Goal: Transaction & Acquisition: Register for event/course

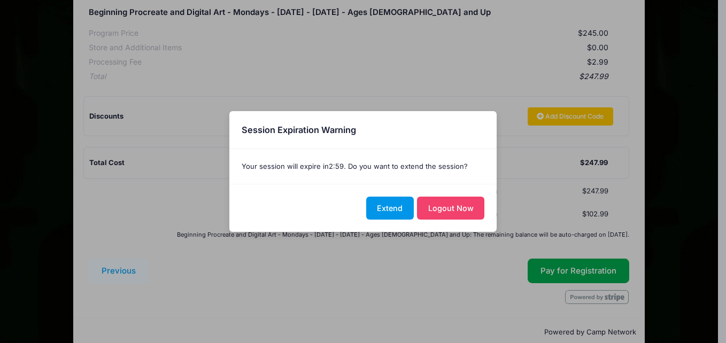
click at [393, 208] on button "Extend" at bounding box center [390, 208] width 48 height 23
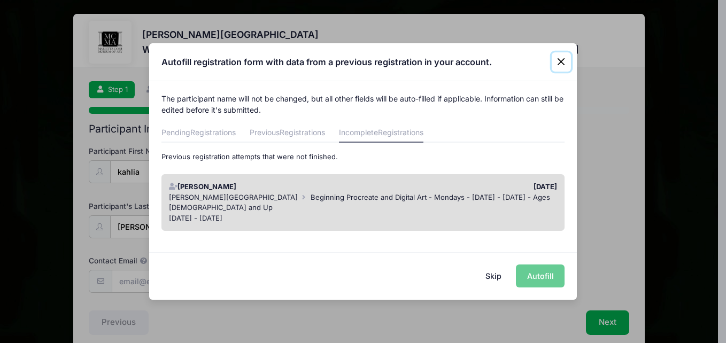
click at [564, 57] on button "Close" at bounding box center [561, 61] width 19 height 19
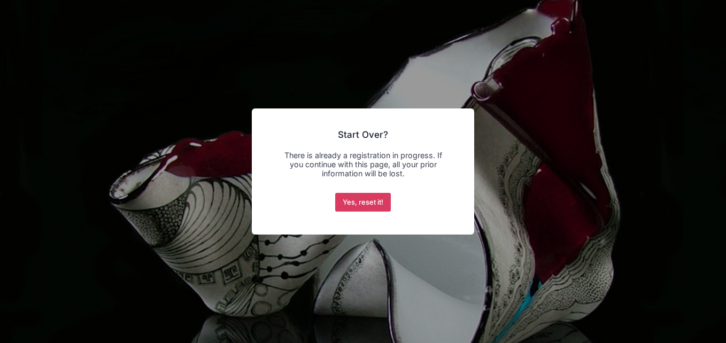
click at [384, 198] on button "Yes, reset it!" at bounding box center [363, 202] width 56 height 19
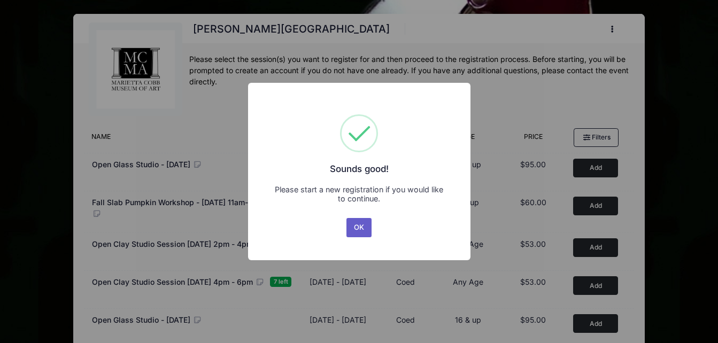
click at [363, 227] on button "OK" at bounding box center [360, 227] width 26 height 19
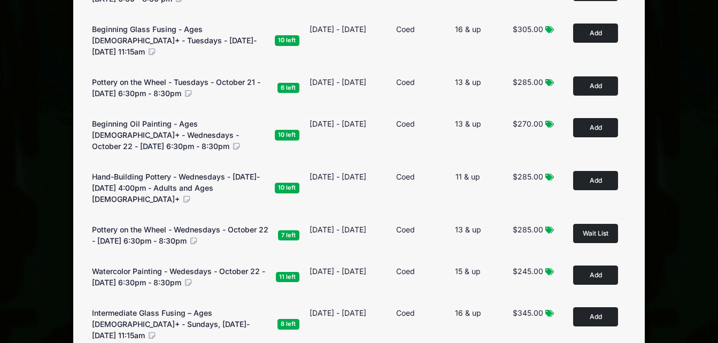
scroll to position [459, 0]
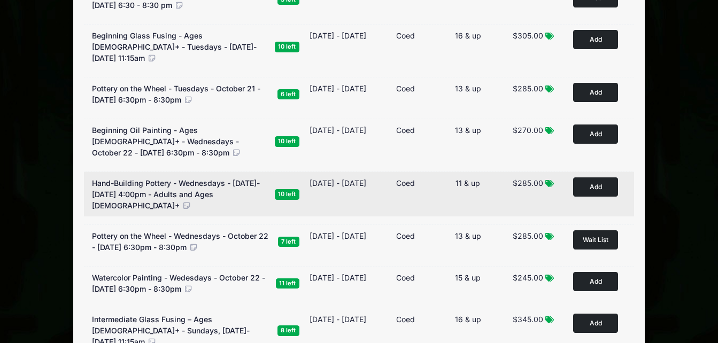
click at [582, 185] on button "Add to Cart" at bounding box center [595, 187] width 45 height 19
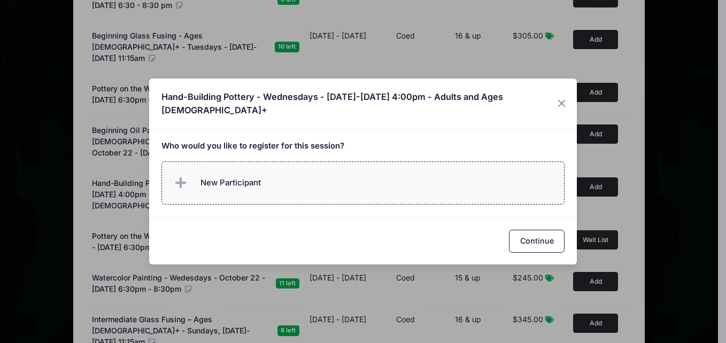
click at [389, 172] on label "New Participant" at bounding box center [364, 183] width 404 height 43
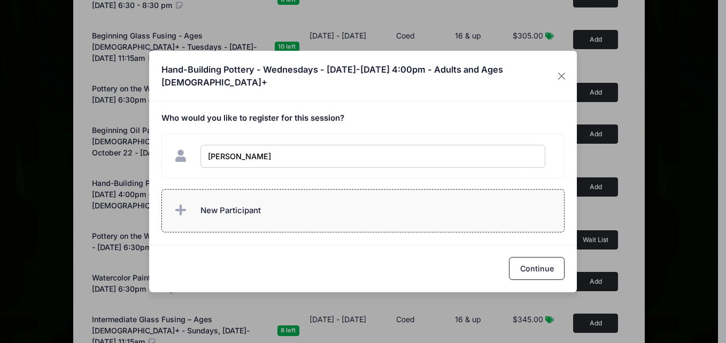
type input "kahlia johnson"
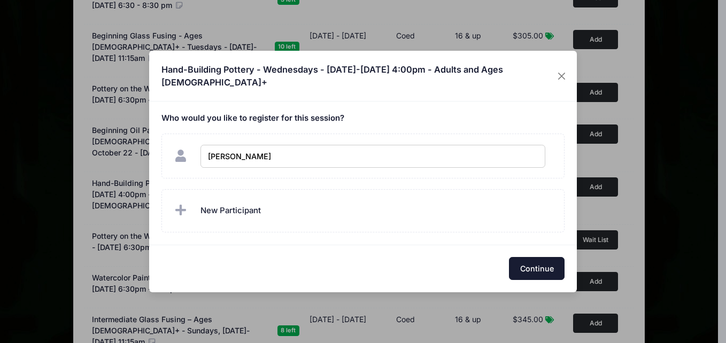
checkbox input "true"
click at [534, 274] on button "Continue" at bounding box center [537, 268] width 56 height 23
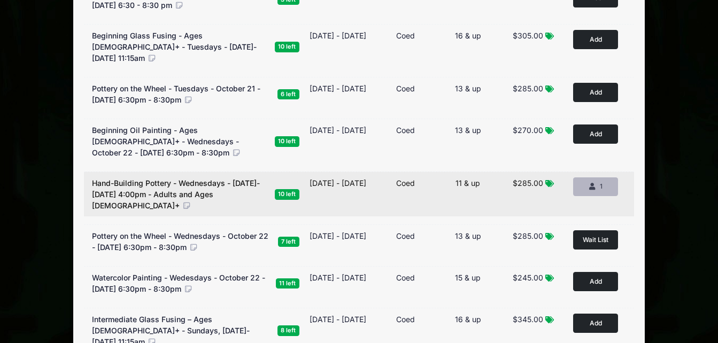
click at [597, 191] on div "1" at bounding box center [596, 187] width 27 height 10
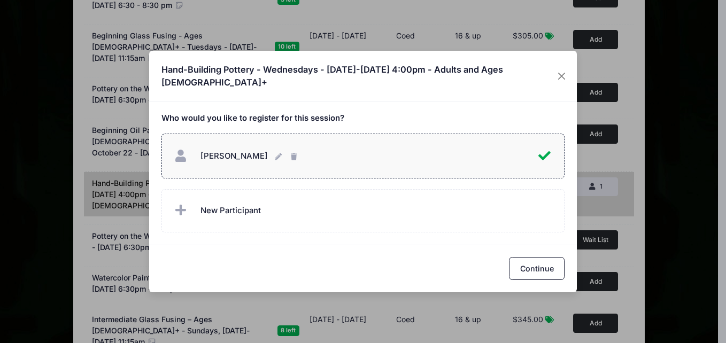
click at [485, 149] on div "kahlia johnson kahlia johnson" at bounding box center [355, 156] width 366 height 23
click at [485, 149] on div "kahlia johnson kahlia johnson" at bounding box center [363, 156] width 382 height 23
checkbox input "true"
click at [536, 263] on button "Continue" at bounding box center [537, 268] width 56 height 23
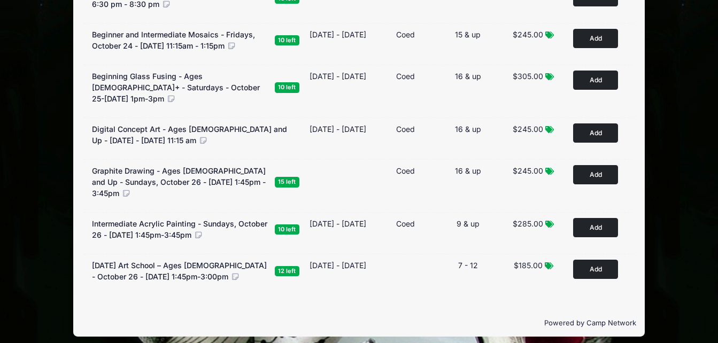
scroll to position [0, 0]
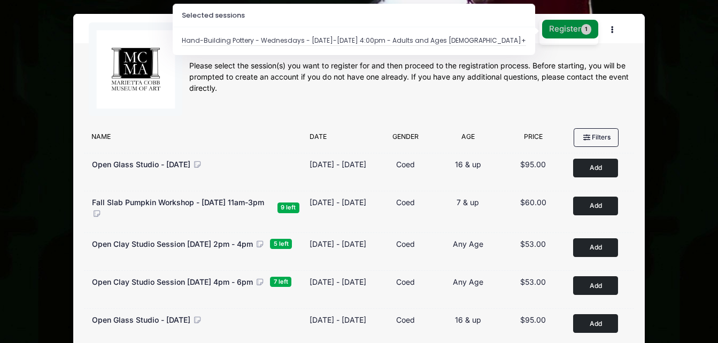
click at [580, 29] on button "Register 1" at bounding box center [570, 29] width 57 height 19
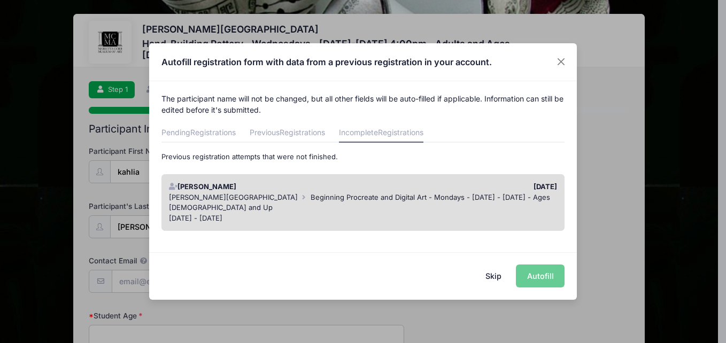
click at [488, 213] on div "[DATE] - [DATE]" at bounding box center [363, 218] width 389 height 11
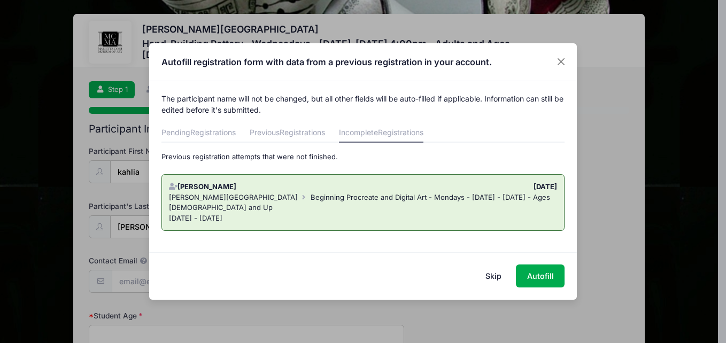
click at [495, 275] on button "Skip" at bounding box center [494, 276] width 38 height 23
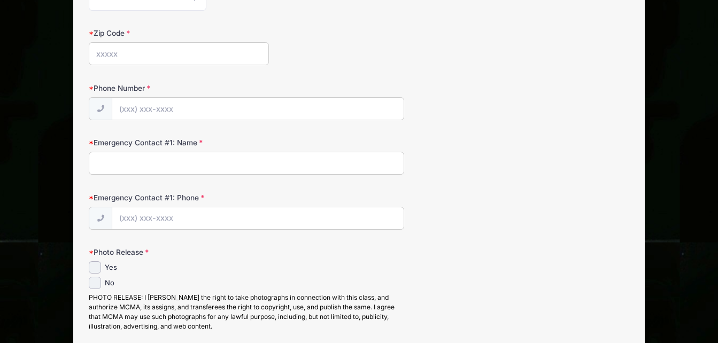
scroll to position [588, 0]
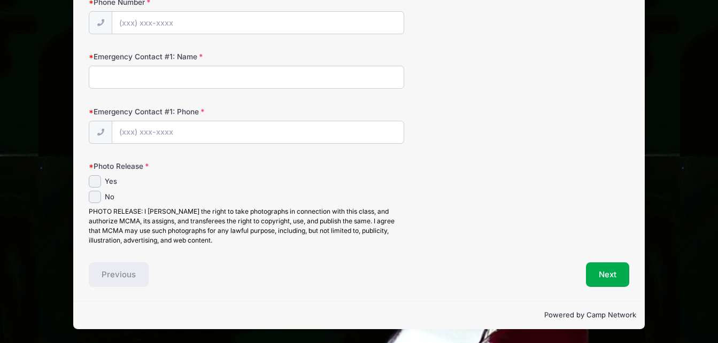
click at [115, 280] on div "Previous" at bounding box center [220, 275] width 275 height 25
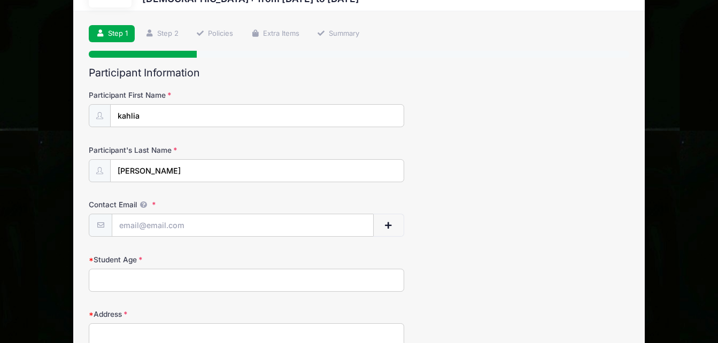
scroll to position [0, 0]
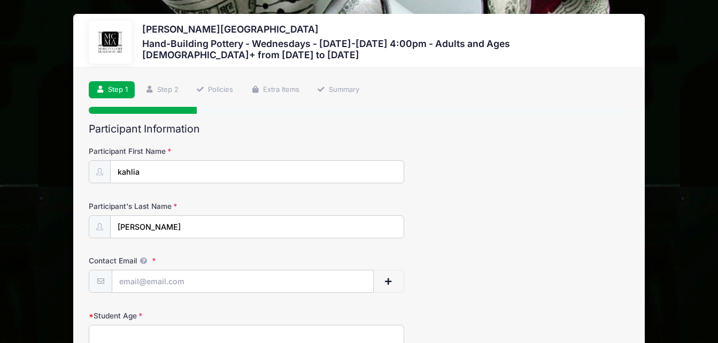
click at [111, 90] on link "Step 1" at bounding box center [112, 90] width 46 height 18
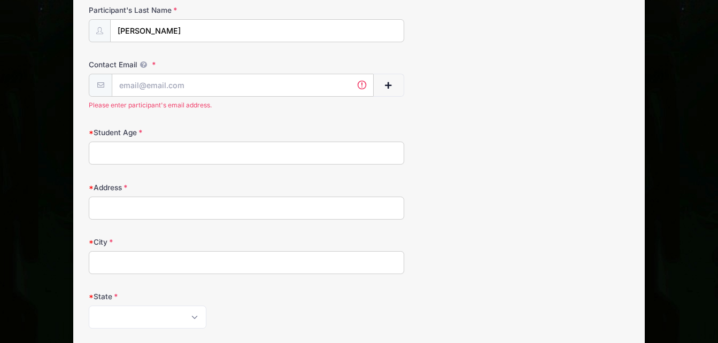
scroll to position [201, 0]
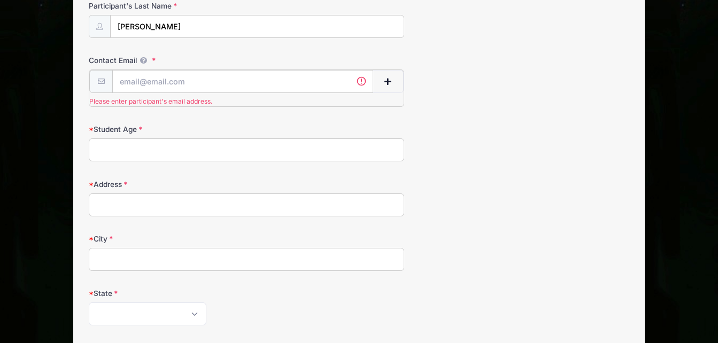
click at [319, 92] on input "Contact Email" at bounding box center [242, 81] width 260 height 23
type input "[EMAIL_ADDRESS][DOMAIN_NAME]"
type input "15"
type input "[STREET_ADDRESS][PERSON_NAME]"
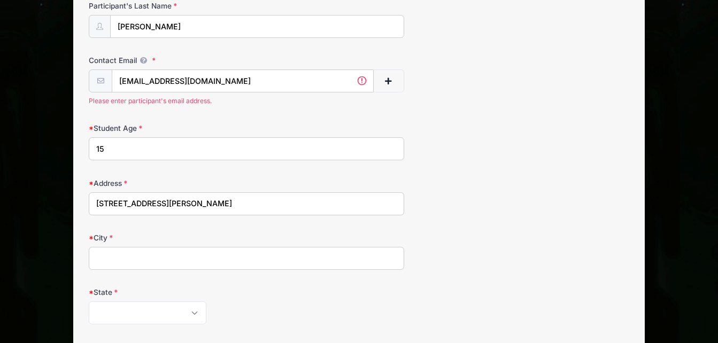
type input "[GEOGRAPHIC_DATA]"
select select "GA"
type input "30318"
type input "[PHONE_NUMBER]"
type input "[PERSON_NAME]"
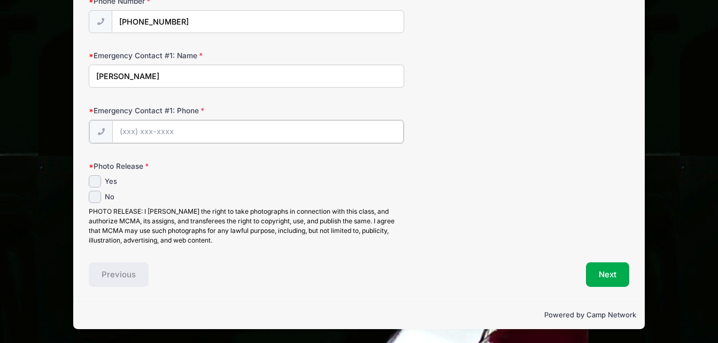
scroll to position [588, 0]
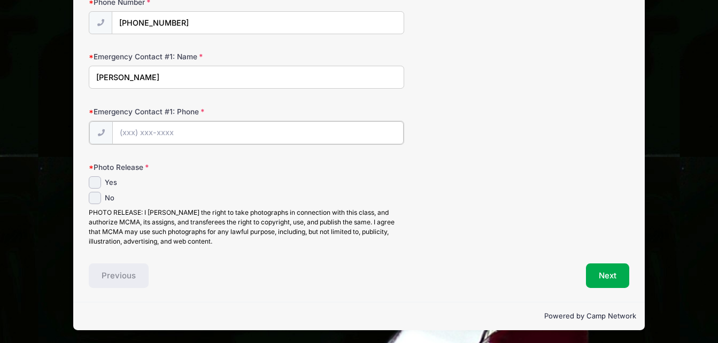
click at [257, 140] on input "Emergency Contact #1: Phone" at bounding box center [257, 132] width 291 height 23
type input "[PHONE_NUMBER]"
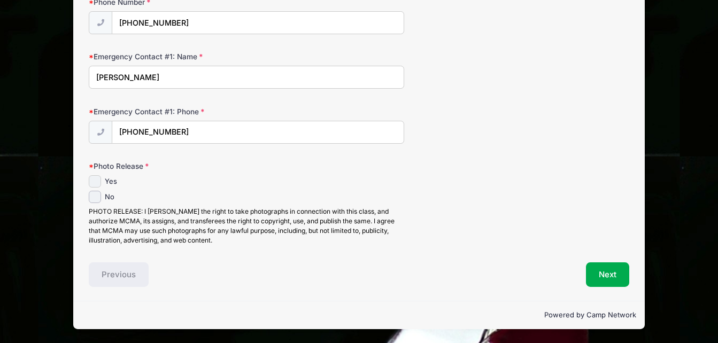
click at [96, 179] on input "Yes" at bounding box center [95, 181] width 12 height 12
checkbox input "true"
click at [603, 271] on button "Next" at bounding box center [607, 275] width 43 height 25
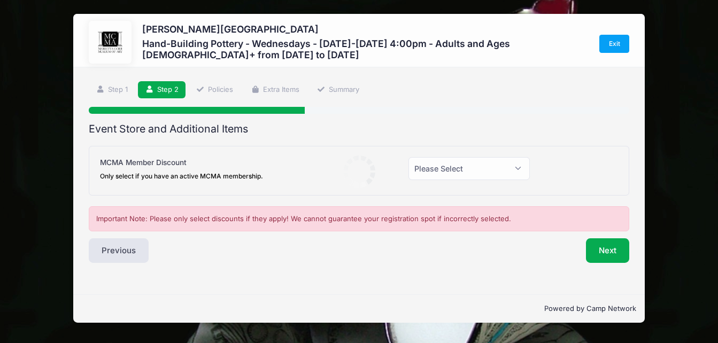
scroll to position [0, 0]
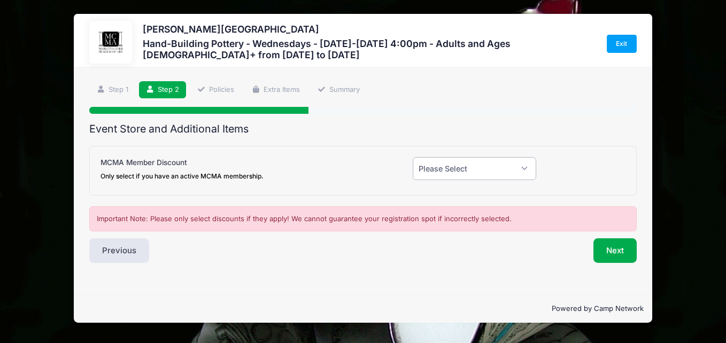
click at [520, 166] on select "Please Select Yes (-$20.00) No" at bounding box center [475, 168] width 124 height 23
select select "0"
click at [413, 157] on select "Please Select Yes (-$20.00) No" at bounding box center [475, 168] width 124 height 23
click at [615, 246] on button "Next" at bounding box center [615, 251] width 43 height 25
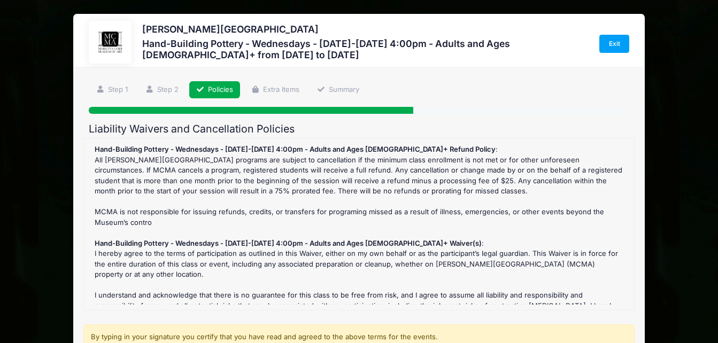
scroll to position [177, 0]
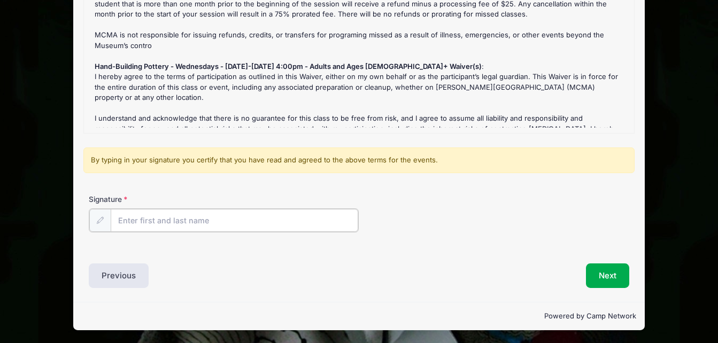
click at [348, 218] on input "Signature" at bounding box center [235, 220] width 248 height 23
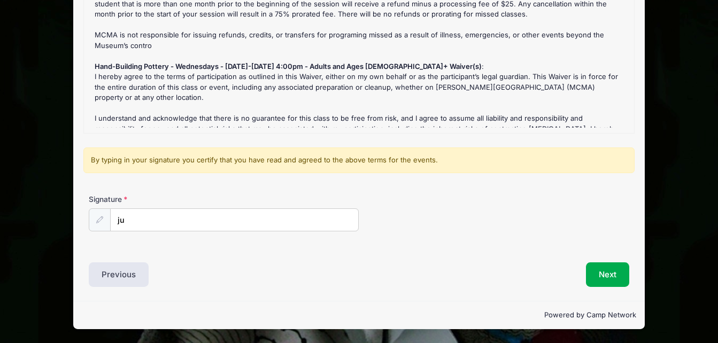
click at [101, 218] on icon at bounding box center [99, 220] width 7 height 7
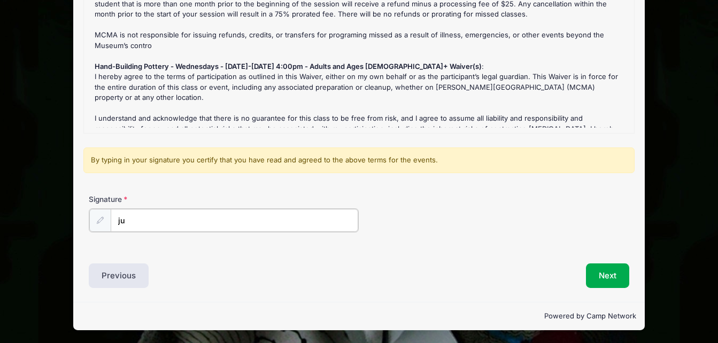
drag, startPoint x: 174, startPoint y: 226, endPoint x: 151, endPoint y: 221, distance: 23.5
click at [152, 221] on input "ju" at bounding box center [235, 220] width 248 height 23
type input "j"
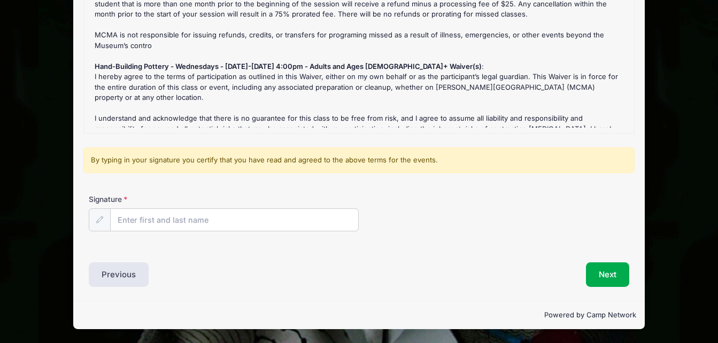
click at [99, 220] on icon at bounding box center [99, 220] width 7 height 7
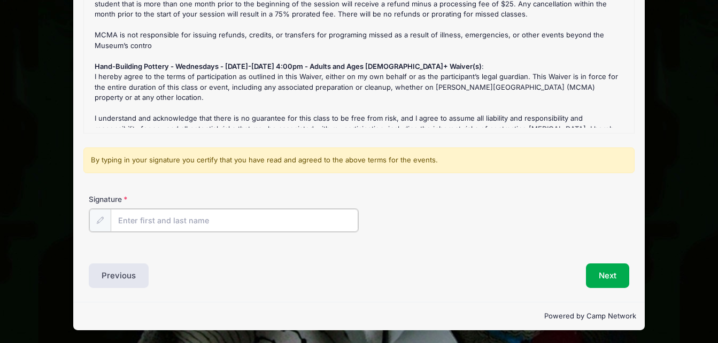
click at [137, 224] on input "Signature" at bounding box center [235, 220] width 248 height 23
type input "[PERSON_NAME]"
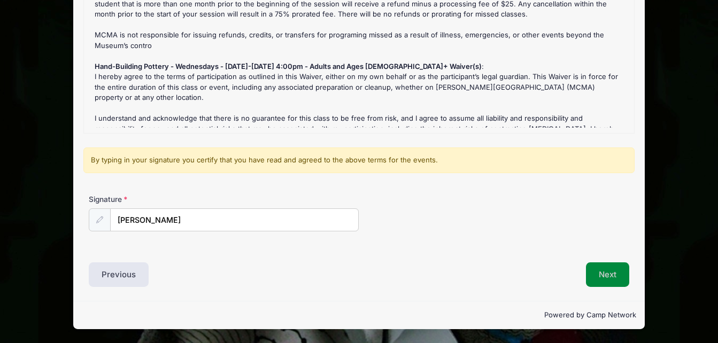
click at [615, 265] on button "Next" at bounding box center [607, 275] width 43 height 25
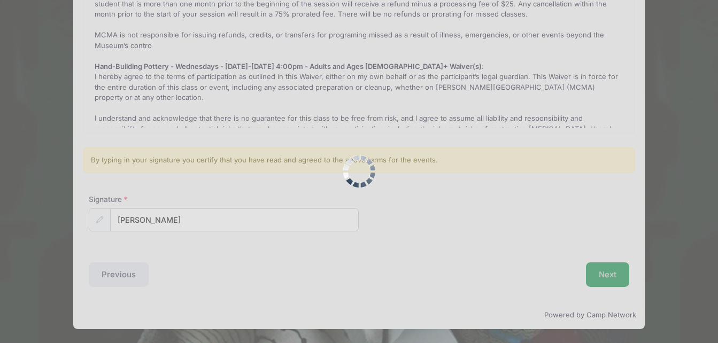
scroll to position [0, 0]
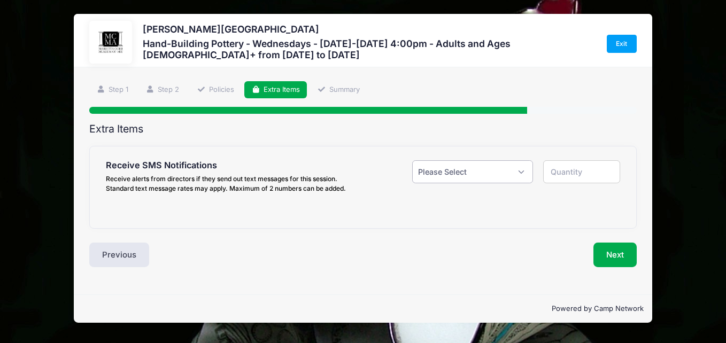
click at [520, 174] on select "Please Select Yes ($0.00) No" at bounding box center [472, 171] width 121 height 23
select select "1"
click at [412, 160] on select "Please Select Yes ($0.00) No" at bounding box center [472, 171] width 121 height 23
type input "1"
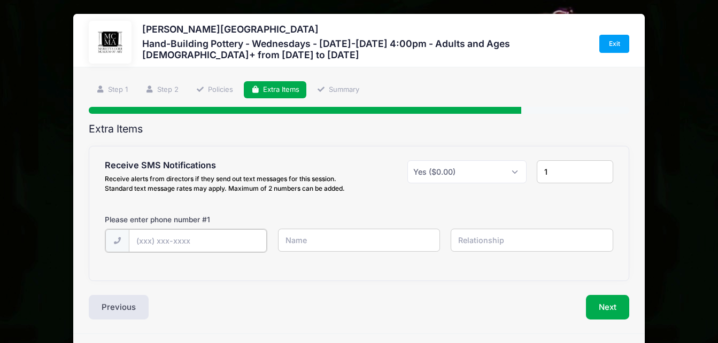
click at [242, 246] on input "text" at bounding box center [198, 240] width 138 height 23
type input "[PHONE_NUMBER]"
click at [409, 243] on input "text" at bounding box center [359, 240] width 163 height 23
type input "[PERSON_NAME]"
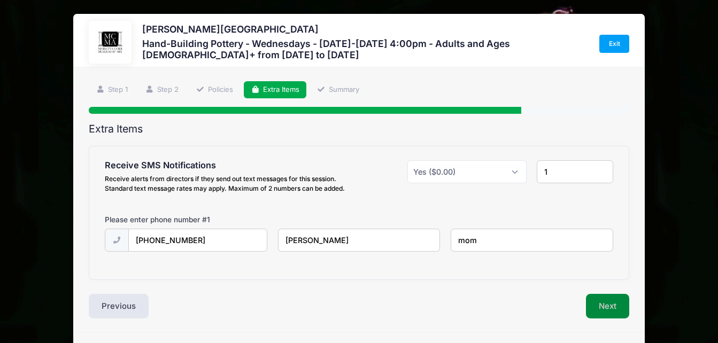
type input "mom"
click at [606, 312] on button "Next" at bounding box center [607, 306] width 43 height 25
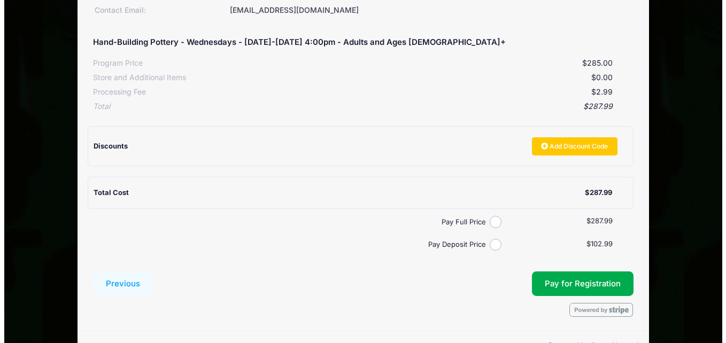
scroll to position [204, 0]
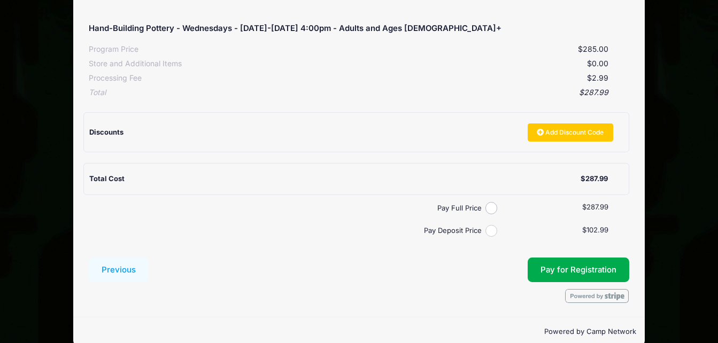
click at [487, 231] on input "Pay Deposit Price" at bounding box center [492, 231] width 12 height 12
radio input "true"
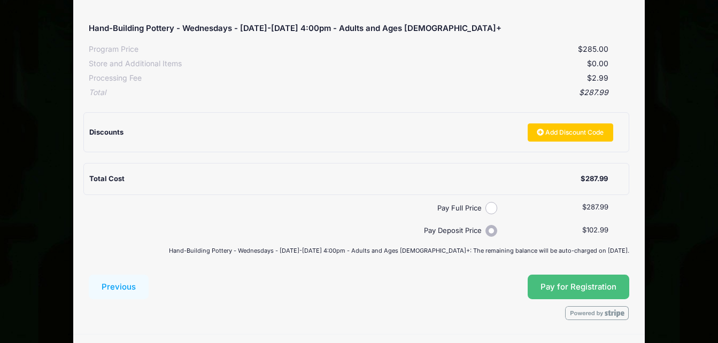
click at [600, 281] on button "Pay for Registration" at bounding box center [579, 287] width 102 height 25
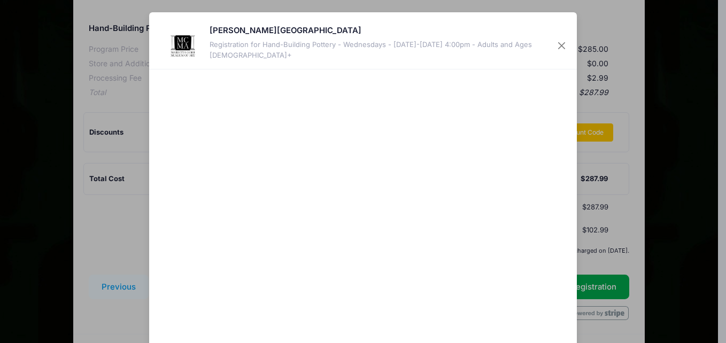
drag, startPoint x: 720, startPoint y: 167, endPoint x: 716, endPoint y: 274, distance: 107.1
click at [716, 274] on div "[PERSON_NAME][GEOGRAPHIC_DATA] Registration for Hand-Building Pottery - Wednesd…" at bounding box center [363, 171] width 726 height 343
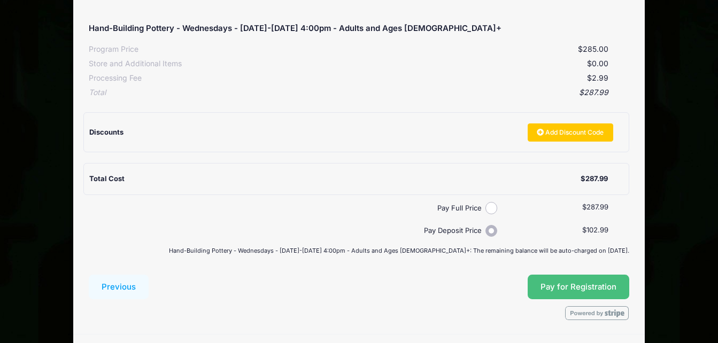
click at [599, 285] on button "Pay for Registration" at bounding box center [579, 287] width 102 height 25
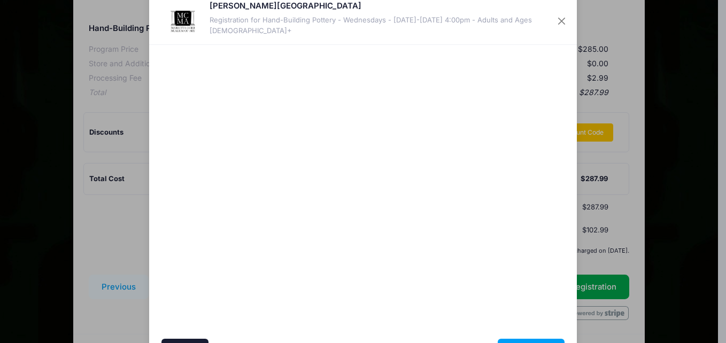
scroll to position [0, 0]
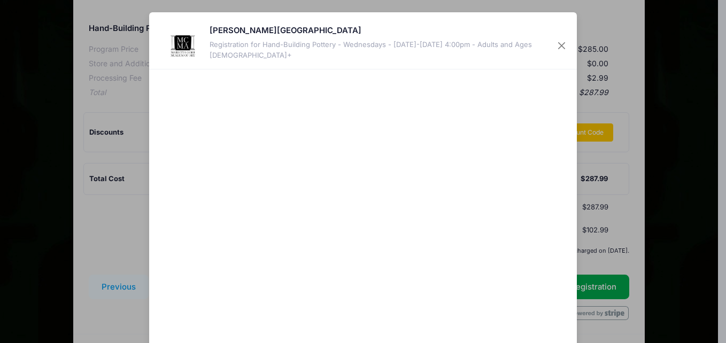
click at [545, 289] on div at bounding box center [467, 216] width 197 height 283
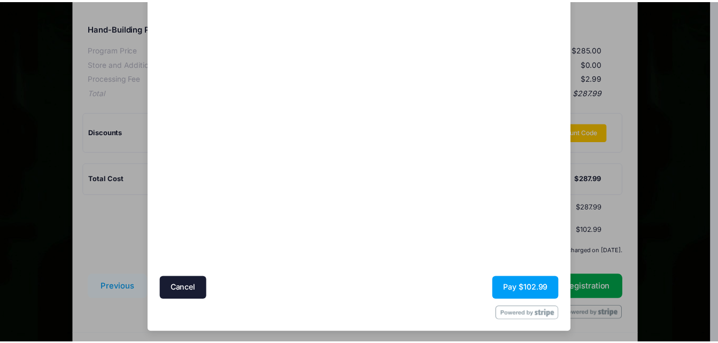
scroll to position [88, 0]
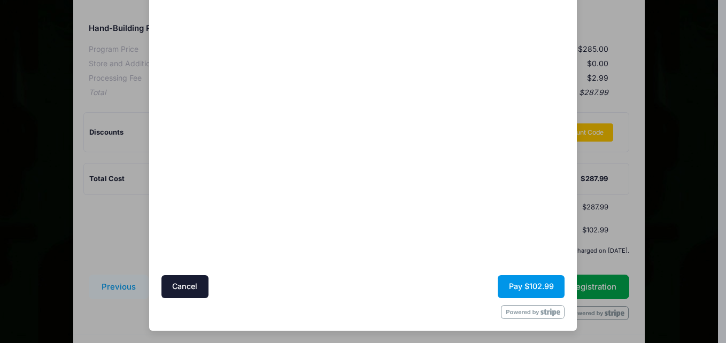
click at [513, 282] on button "Pay $102.99" at bounding box center [531, 286] width 67 height 23
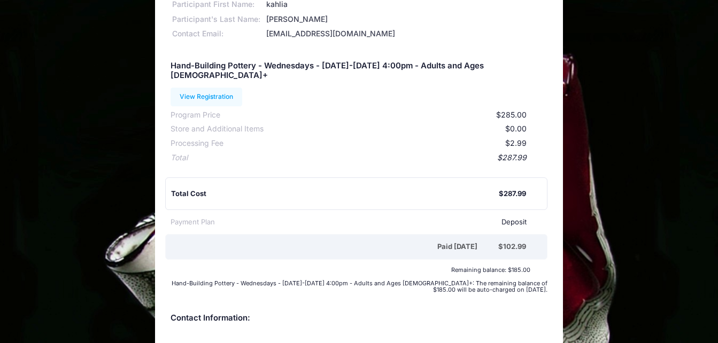
scroll to position [78, 0]
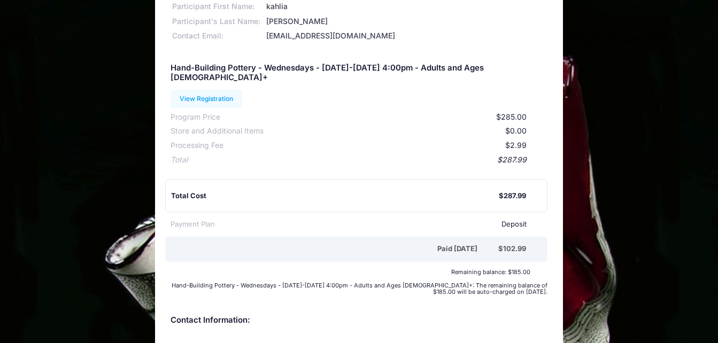
click at [717, 200] on div "[PERSON_NAME][GEOGRAPHIC_DATA] Participant Information: Participant First Name:…" at bounding box center [359, 237] width 718 height 602
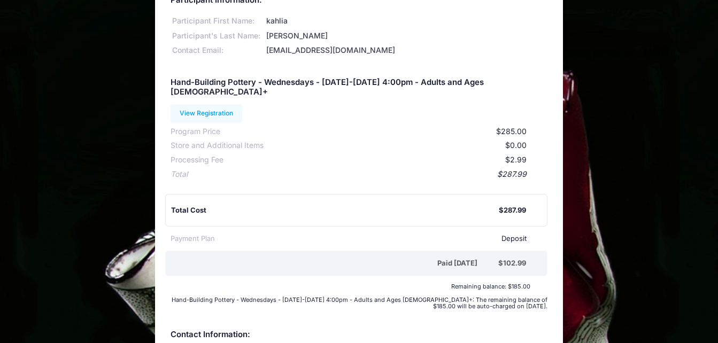
scroll to position [0, 0]
